Goal: Find specific page/section: Find specific page/section

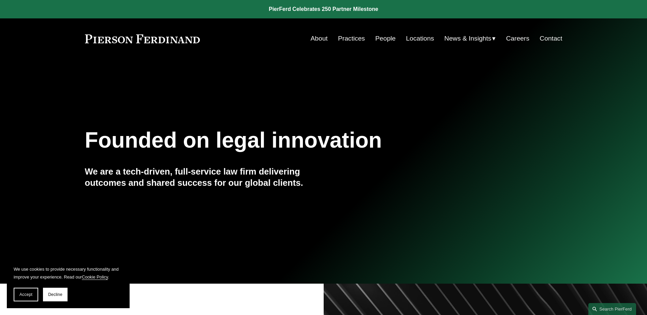
click at [424, 37] on link "Locations" at bounding box center [420, 38] width 28 height 13
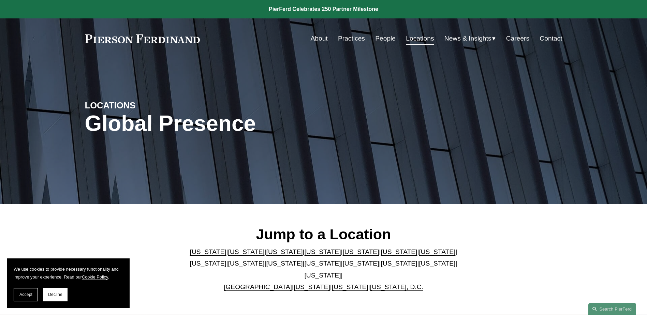
click at [228, 255] on link "[US_STATE]" at bounding box center [246, 251] width 36 height 7
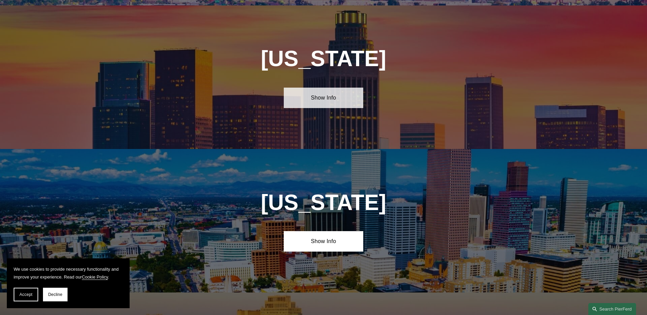
click at [320, 92] on link "Show Info" at bounding box center [323, 98] width 79 height 20
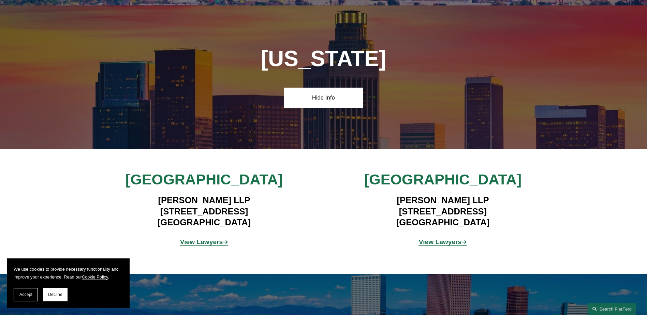
click at [432, 238] on strong "View Lawyers" at bounding box center [440, 241] width 43 height 7
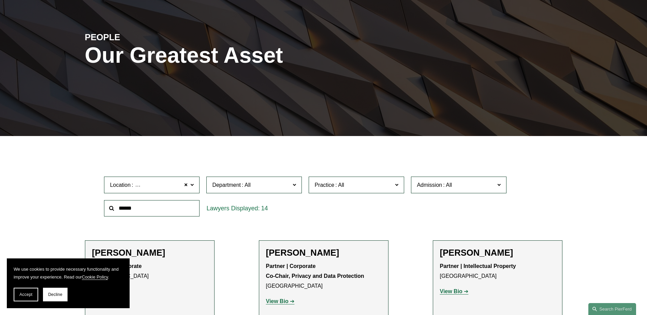
scroll to position [136, 0]
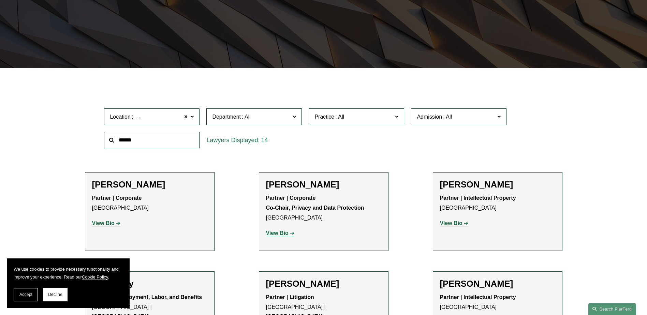
click at [280, 233] on strong "View Bio" at bounding box center [277, 233] width 23 height 6
